Goal: Transaction & Acquisition: Purchase product/service

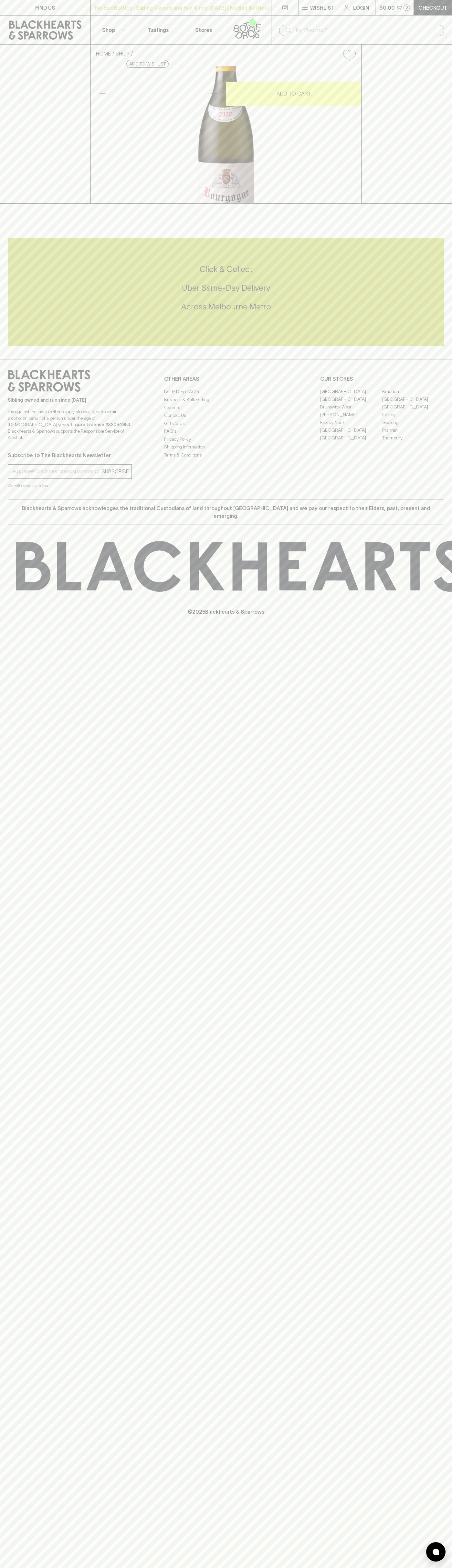
click at [149, 1] on div "| No Bad Bottles | Sibling Owned and Run Since 2006 | No Bad Bottles | Sibling …" at bounding box center [180, 7] width 181 height 15
click at [442, 1087] on div "FIND US | No Bad Bottles | Sibling Owned and Run Since 2006 | No Bad Bottles | …" at bounding box center [226, 784] width 452 height 1568
click at [40, 1567] on html "FIND US | No Bad Bottles | Sibling Owned and Run Since 2006 | No Bad Bottles | …" at bounding box center [226, 784] width 452 height 1568
click at [15, 320] on div "Click & Collect Uber Same-Day Delivery Across Melbourne Metro" at bounding box center [226, 292] width 436 height 57
